Goal: Find specific page/section: Find specific page/section

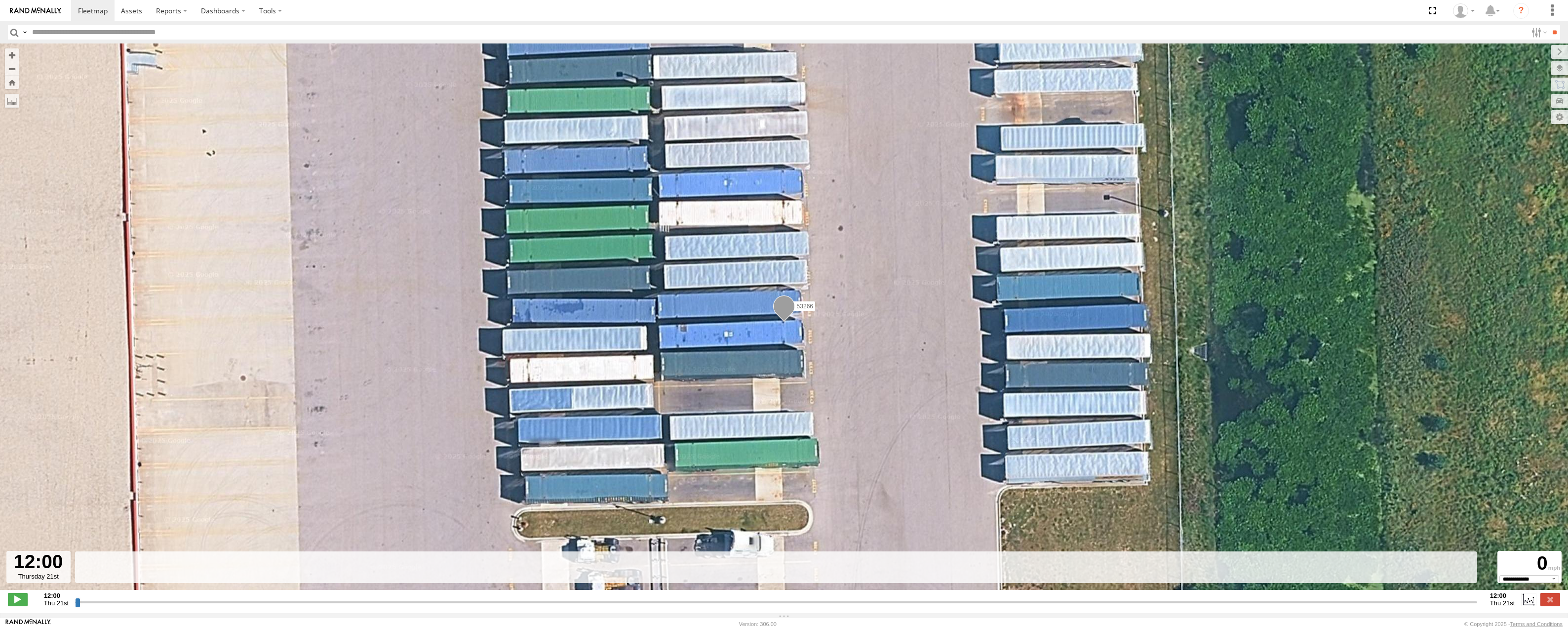
select select "**********"
click at [90, 9] on span at bounding box center [93, 10] width 30 height 9
